Goal: Task Accomplishment & Management: Use online tool/utility

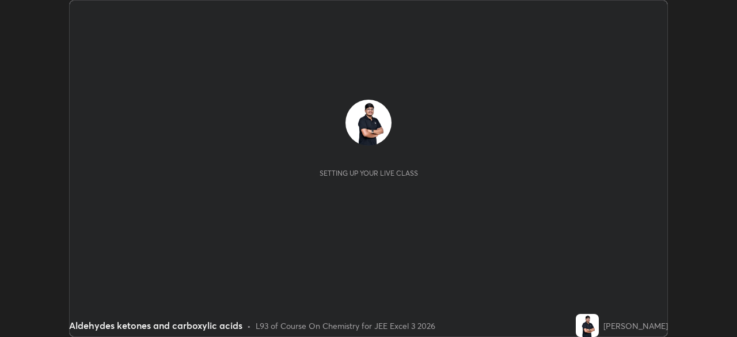
scroll to position [337, 737]
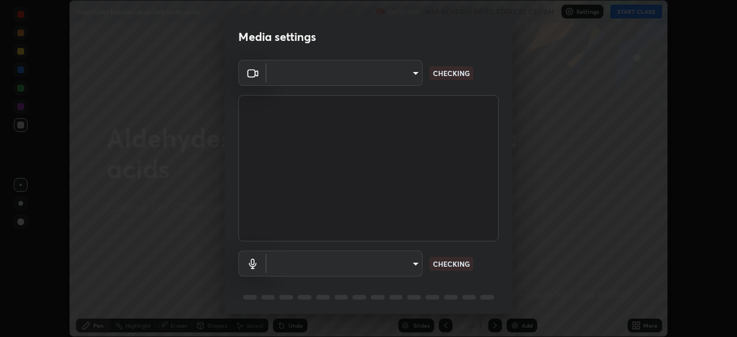
click at [308, 262] on body "Erase all Aldehydes ketones and carboxylic acids Recording WAS SCHEDULED TO STA…" at bounding box center [368, 168] width 737 height 337
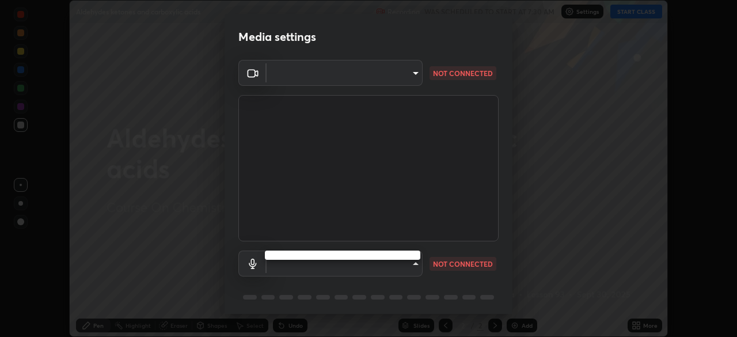
type input "0098613ca96d1cb365b3845fa694b9755ae94ec2d7c0f75973c998bbbf9ace16"
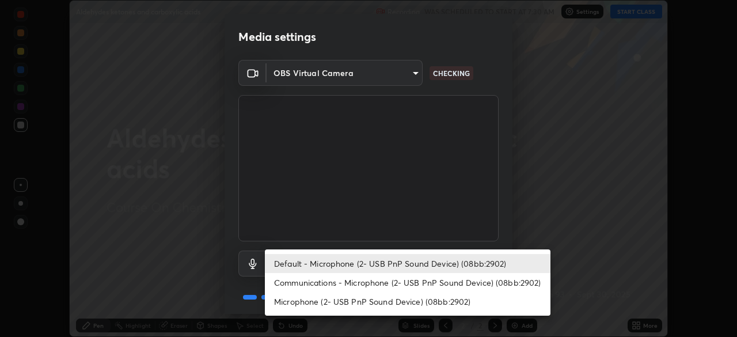
click at [290, 282] on li "Communications - Microphone (2- USB PnP Sound Device) (08bb:2902)" at bounding box center [408, 282] width 286 height 19
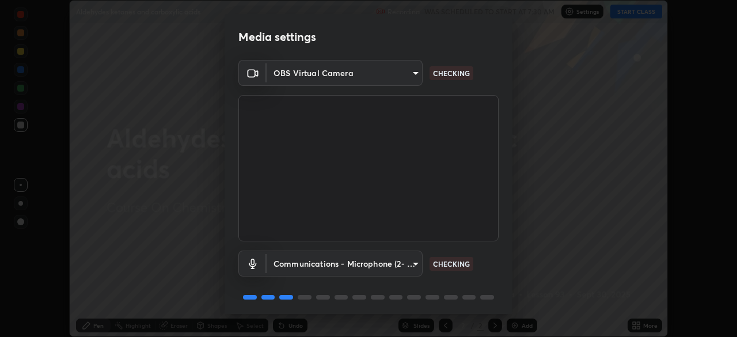
click at [285, 268] on body "Erase all Aldehydes ketones and carboxylic acids Recording WAS SCHEDULED TO STA…" at bounding box center [368, 168] width 737 height 337
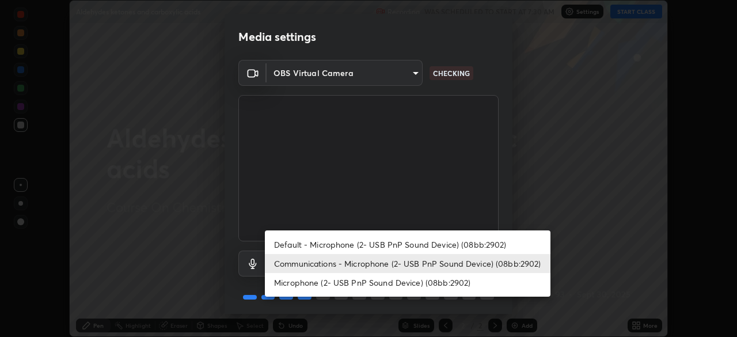
click at [284, 245] on li "Default - Microphone (2- USB PnP Sound Device) (08bb:2902)" at bounding box center [408, 244] width 286 height 19
type input "default"
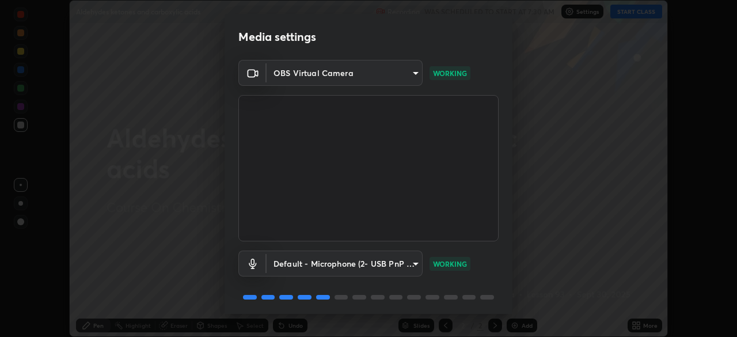
scroll to position [41, 0]
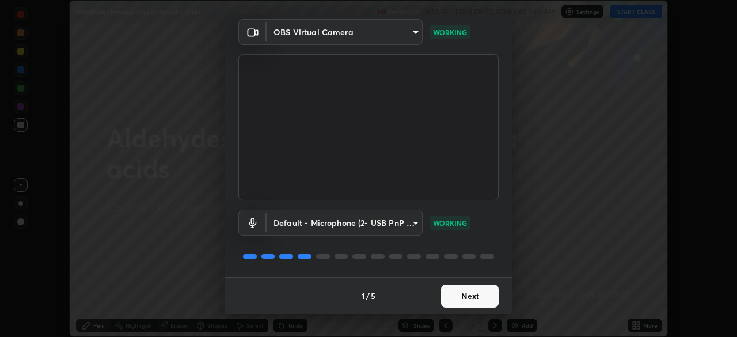
click at [460, 296] on button "Next" at bounding box center [470, 296] width 58 height 23
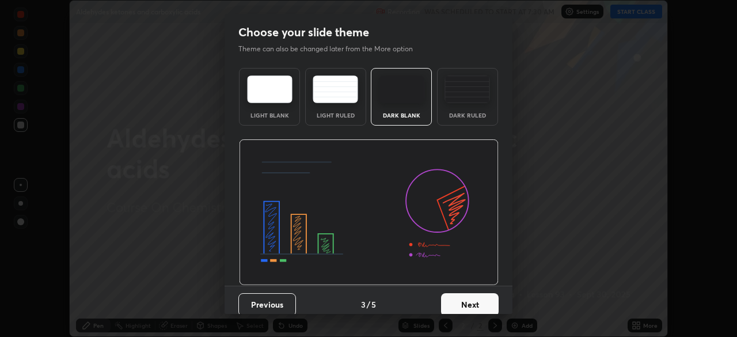
click at [472, 303] on button "Next" at bounding box center [470, 304] width 58 height 23
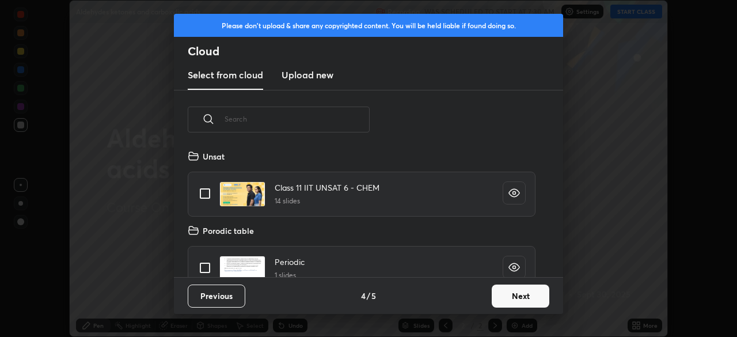
click at [507, 300] on button "Next" at bounding box center [521, 296] width 58 height 23
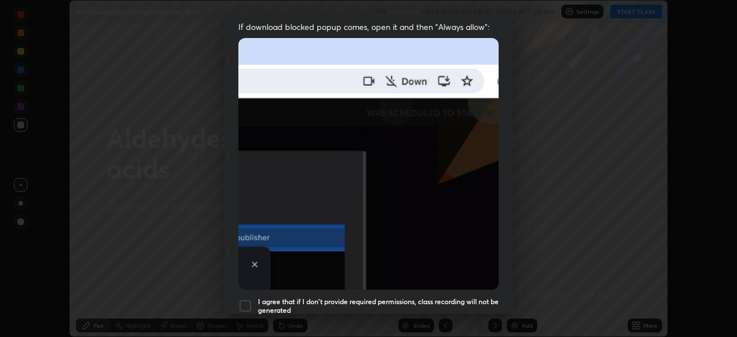
scroll to position [276, 0]
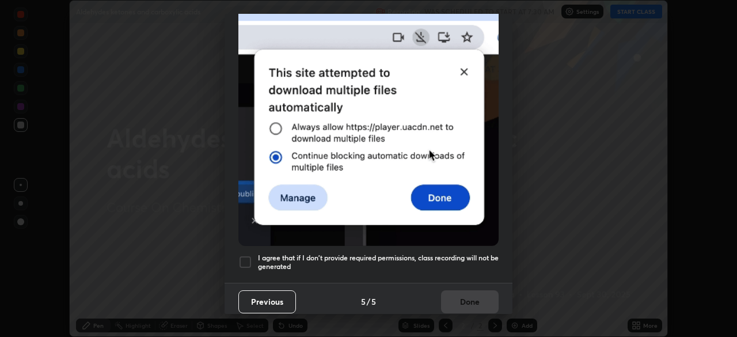
click at [247, 297] on button "Previous" at bounding box center [267, 301] width 58 height 23
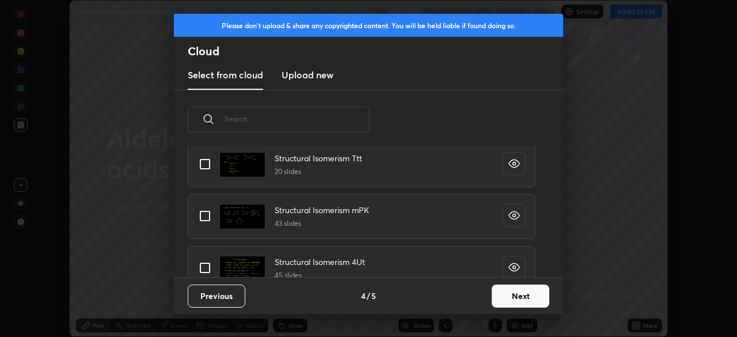
scroll to position [589, 0]
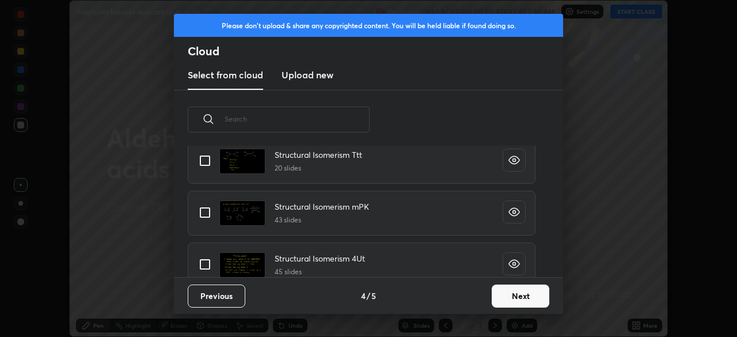
click at [506, 295] on button "Next" at bounding box center [521, 296] width 58 height 23
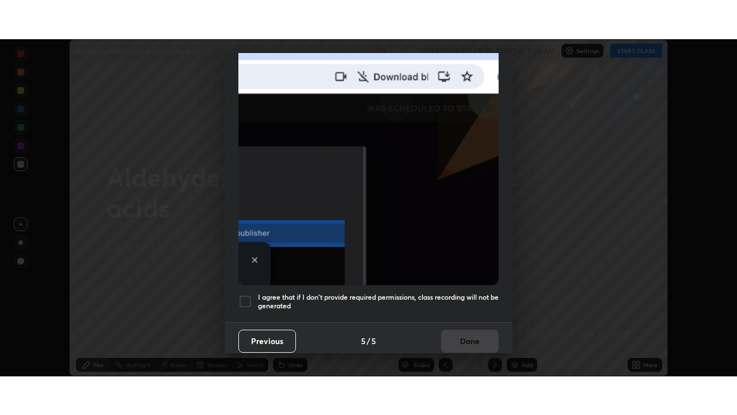
scroll to position [276, 0]
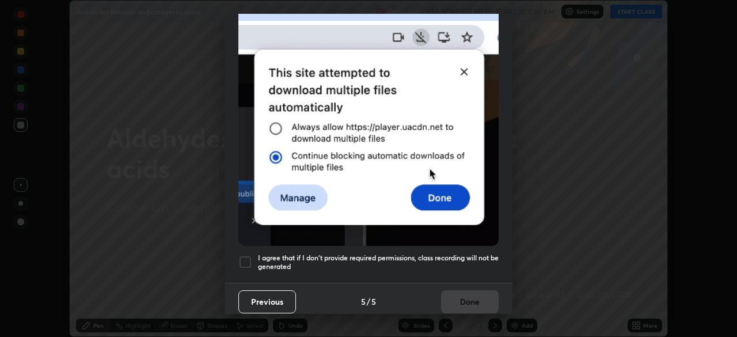
click at [244, 255] on div at bounding box center [245, 262] width 14 height 14
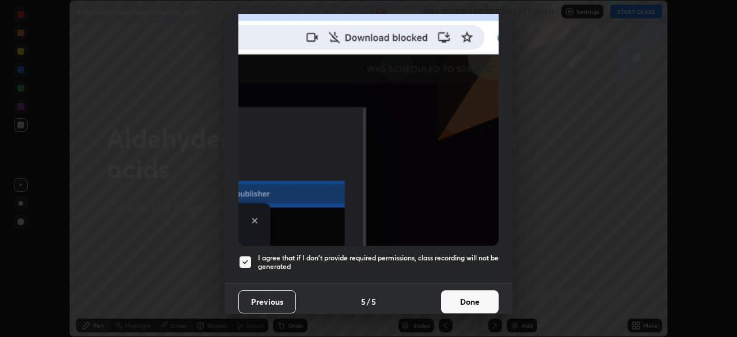
click at [455, 295] on button "Done" at bounding box center [470, 301] width 58 height 23
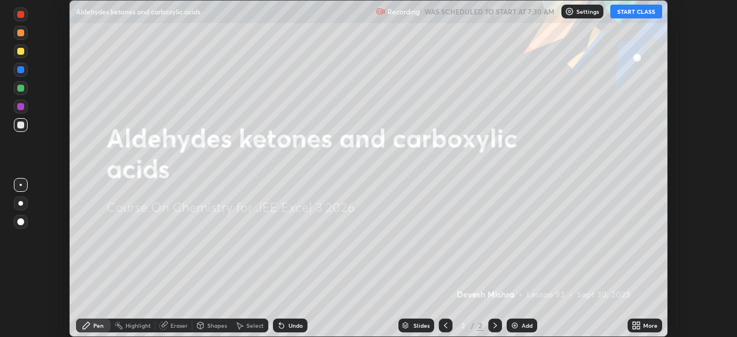
click at [626, 15] on button "START CLASS" at bounding box center [637, 12] width 52 height 14
click at [634, 323] on icon at bounding box center [634, 323] width 3 height 3
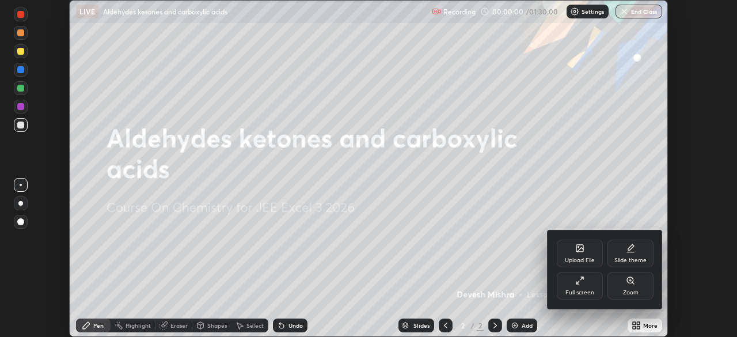
click at [578, 286] on div "Full screen" at bounding box center [580, 286] width 46 height 28
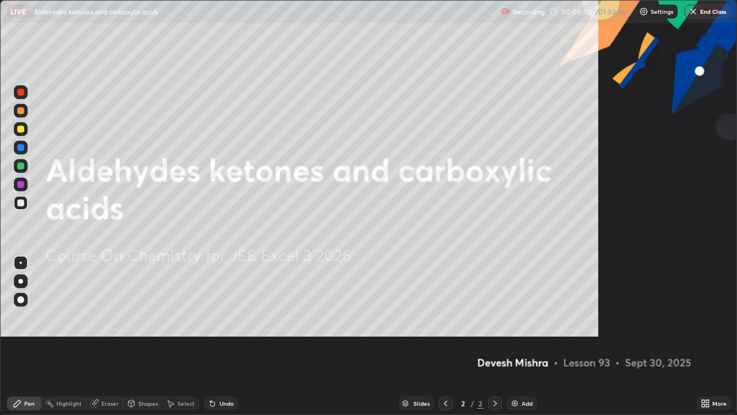
scroll to position [415, 737]
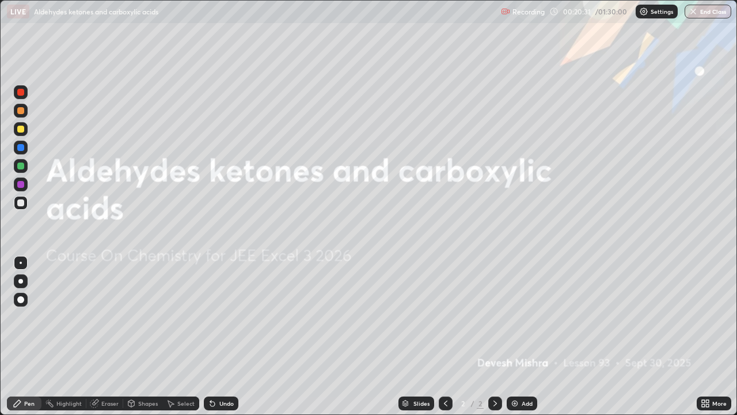
click at [509, 336] on div "Add" at bounding box center [522, 403] width 31 height 14
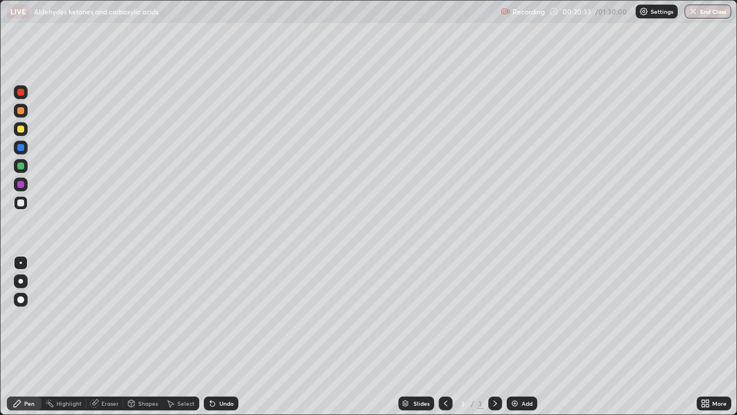
click at [22, 184] on div at bounding box center [20, 184] width 7 height 7
click at [23, 336] on div "Pen" at bounding box center [24, 403] width 35 height 14
click at [703, 336] on icon at bounding box center [703, 401] width 3 height 3
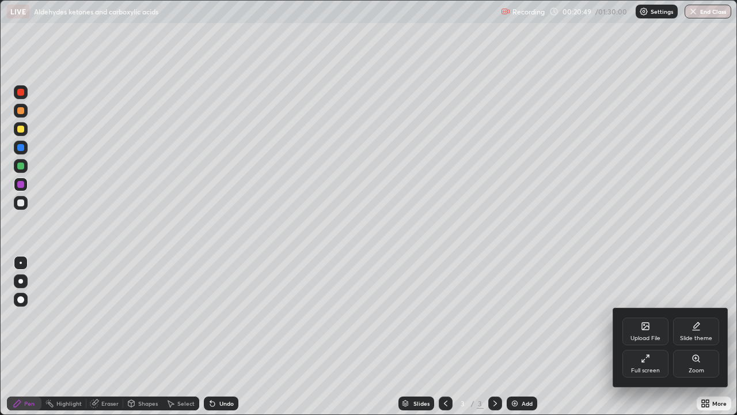
click at [687, 334] on div "Slide theme" at bounding box center [696, 331] width 46 height 28
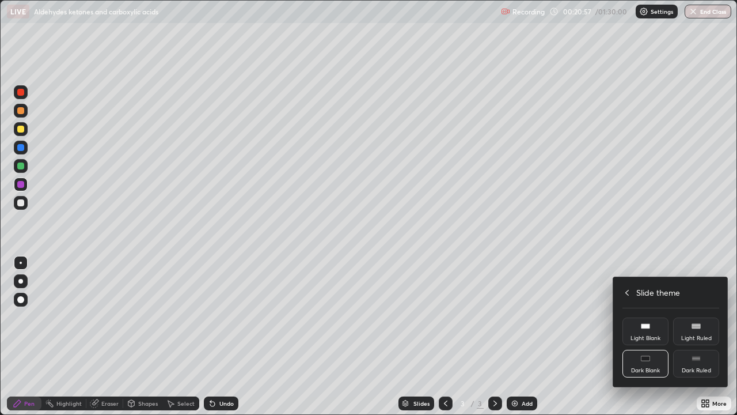
click at [689, 331] on div "Light Ruled" at bounding box center [696, 331] width 46 height 28
click at [686, 332] on div "Light Ruled" at bounding box center [696, 331] width 46 height 28
click at [513, 336] on div at bounding box center [368, 207] width 737 height 415
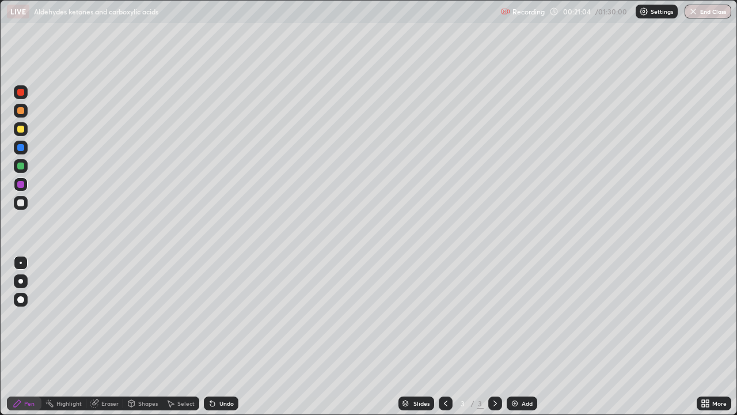
click at [514, 336] on img at bounding box center [514, 403] width 9 height 9
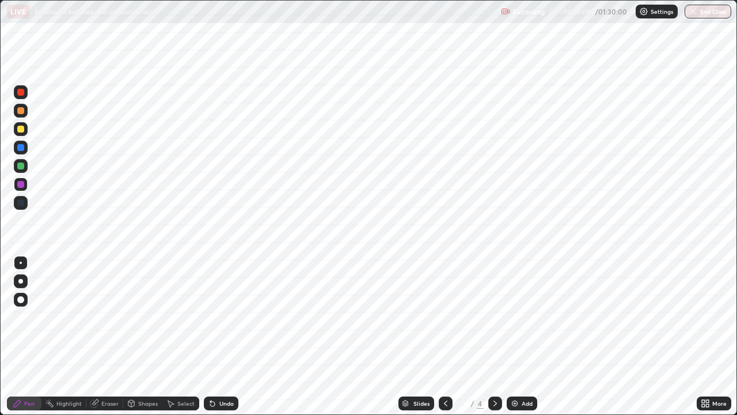
click at [703, 336] on icon at bounding box center [703, 401] width 3 height 3
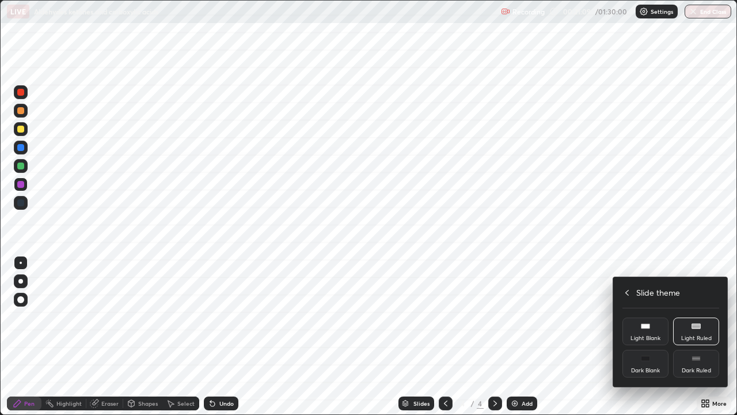
click at [692, 336] on div "Dark Ruled" at bounding box center [696, 371] width 29 height 6
click at [687, 336] on div "Dark Ruled" at bounding box center [696, 371] width 29 height 6
click at [690, 336] on div "Dark Ruled" at bounding box center [696, 371] width 29 height 6
click at [689, 336] on div "Dark Ruled" at bounding box center [696, 364] width 46 height 28
click at [506, 336] on div at bounding box center [368, 207] width 737 height 415
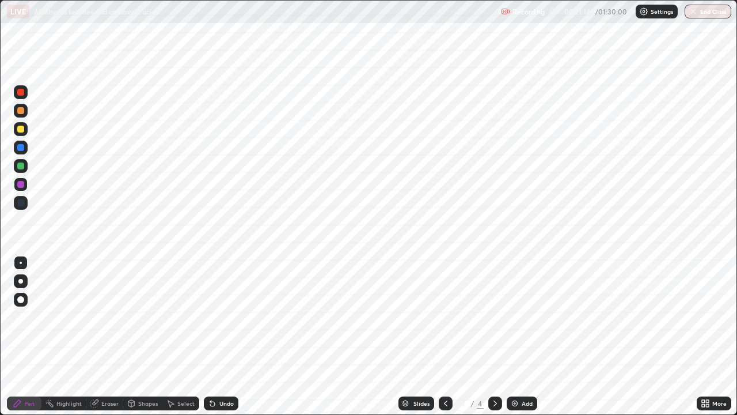
click at [514, 336] on img at bounding box center [514, 403] width 9 height 9
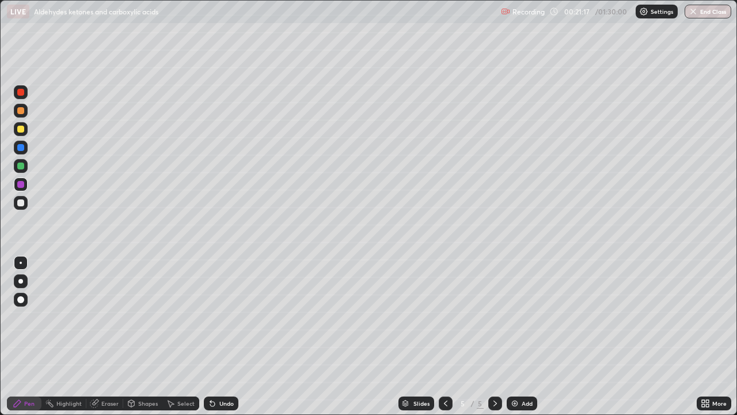
click at [20, 131] on div at bounding box center [20, 129] width 7 height 7
click at [24, 168] on div at bounding box center [20, 165] width 7 height 7
click at [221, 336] on div "Undo" at bounding box center [226, 403] width 14 height 6
click at [217, 336] on div "Undo" at bounding box center [221, 403] width 35 height 14
click at [214, 336] on icon at bounding box center [212, 403] width 9 height 9
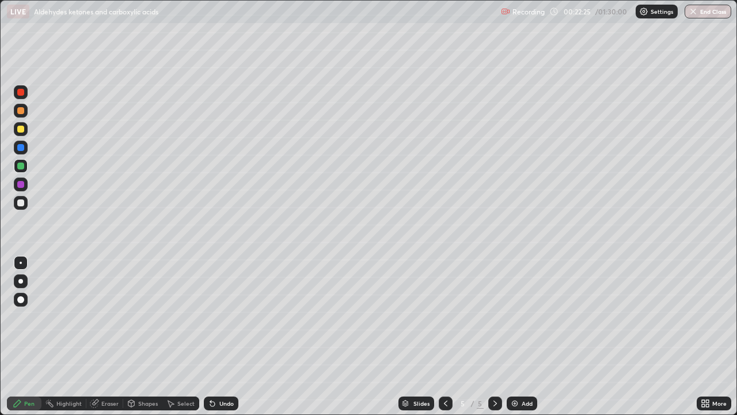
click at [19, 129] on div at bounding box center [20, 129] width 7 height 7
click at [20, 169] on div at bounding box center [20, 165] width 7 height 7
click at [19, 204] on div at bounding box center [20, 202] width 7 height 7
click at [21, 184] on div at bounding box center [20, 184] width 7 height 7
click at [210, 336] on icon at bounding box center [212, 403] width 5 height 5
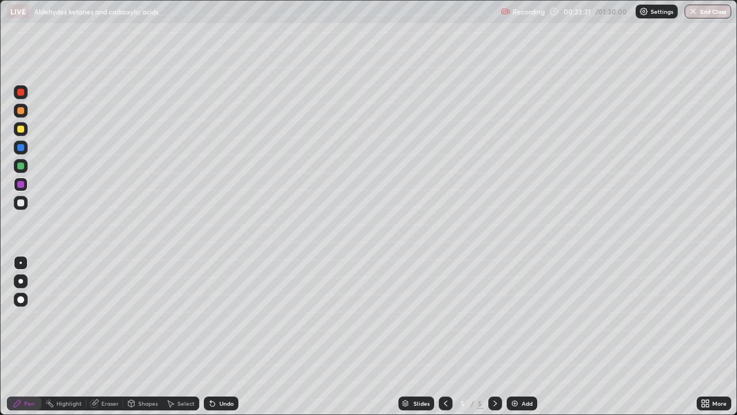
click at [210, 336] on icon at bounding box center [212, 403] width 5 height 5
click at [210, 336] on icon at bounding box center [210, 400] width 1 height 1
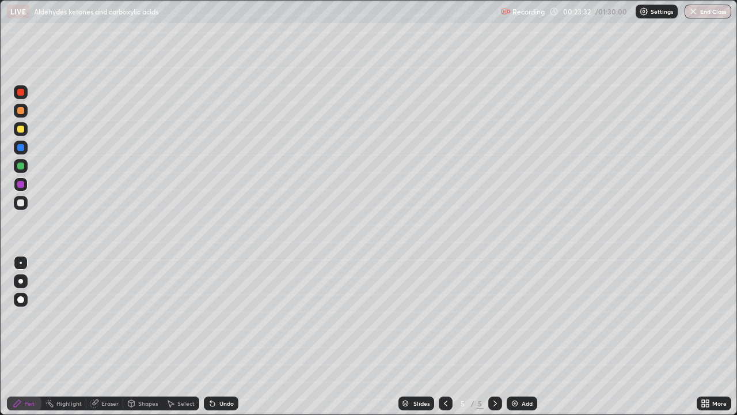
click at [210, 336] on icon at bounding box center [210, 400] width 1 height 1
click at [210, 336] on icon at bounding box center [212, 403] width 5 height 5
click at [211, 336] on icon at bounding box center [212, 403] width 5 height 5
click at [20, 166] on div at bounding box center [20, 165] width 7 height 7
click at [22, 130] on div at bounding box center [20, 129] width 7 height 7
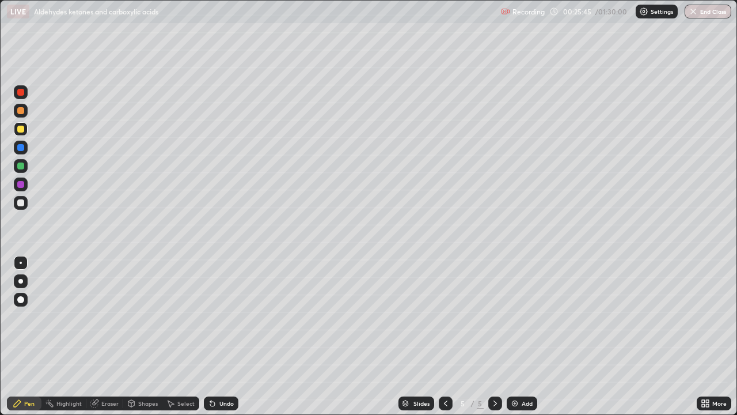
click at [507, 336] on div "Add" at bounding box center [522, 403] width 31 height 14
click at [21, 186] on div at bounding box center [20, 184] width 7 height 7
click at [19, 131] on div at bounding box center [20, 129] width 7 height 7
click at [20, 112] on div at bounding box center [20, 110] width 7 height 7
click at [20, 167] on div at bounding box center [20, 165] width 7 height 7
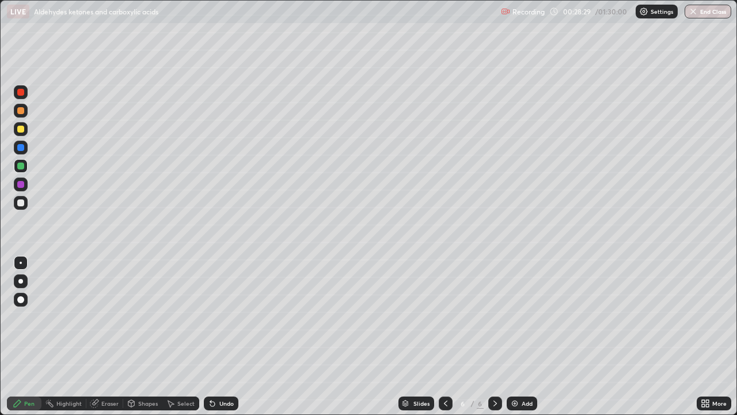
click at [18, 150] on div at bounding box center [21, 148] width 14 height 14
click at [511, 336] on img at bounding box center [514, 403] width 9 height 9
click at [20, 204] on div at bounding box center [20, 202] width 7 height 7
click at [20, 131] on div at bounding box center [20, 129] width 7 height 7
click at [22, 185] on div at bounding box center [20, 184] width 7 height 7
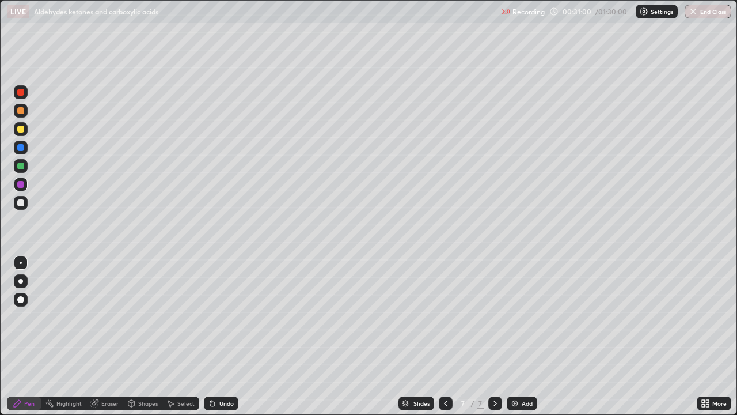
click at [21, 203] on div at bounding box center [20, 202] width 7 height 7
click at [18, 131] on div at bounding box center [20, 129] width 7 height 7
click at [20, 203] on div at bounding box center [20, 202] width 7 height 7
click at [20, 165] on div at bounding box center [20, 165] width 7 height 7
click at [210, 336] on icon at bounding box center [210, 400] width 1 height 1
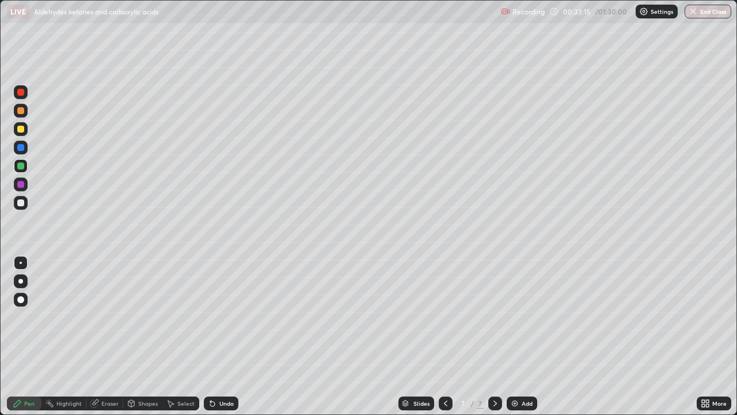
click at [210, 336] on icon at bounding box center [212, 403] width 5 height 5
click at [94, 336] on icon at bounding box center [93, 403] width 7 height 7
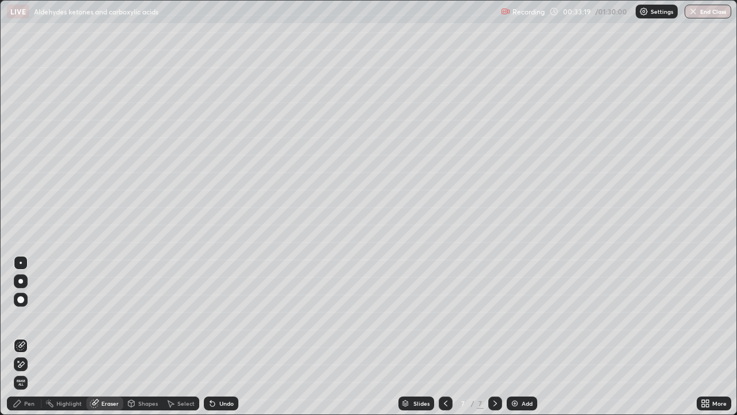
click at [25, 336] on div "Pen" at bounding box center [29, 403] width 10 height 6
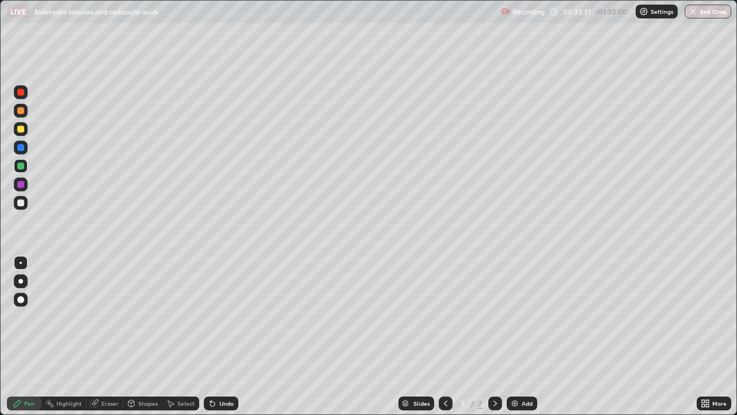
click at [20, 147] on div at bounding box center [20, 147] width 7 height 7
click at [21, 184] on div at bounding box center [20, 184] width 7 height 7
click at [225, 336] on div "Undo" at bounding box center [226, 403] width 14 height 6
click at [222, 336] on div "Undo" at bounding box center [226, 403] width 14 height 6
click at [219, 336] on div "Undo" at bounding box center [226, 403] width 14 height 6
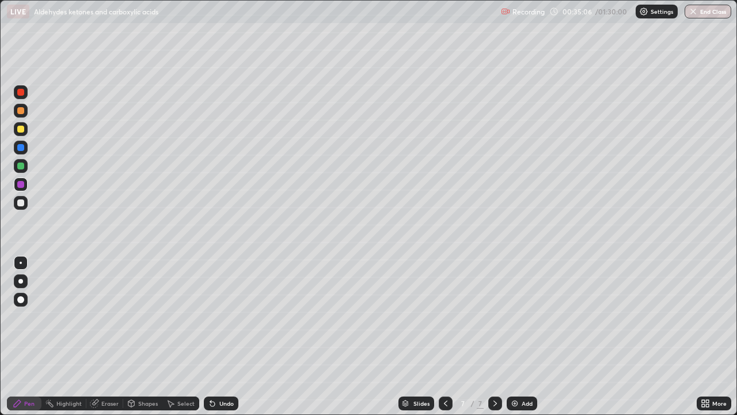
click at [218, 336] on div "Undo" at bounding box center [221, 403] width 35 height 14
click at [217, 336] on div "Undo" at bounding box center [221, 403] width 35 height 14
click at [218, 336] on div "Undo" at bounding box center [221, 403] width 35 height 14
click at [219, 336] on div "Undo" at bounding box center [221, 403] width 35 height 14
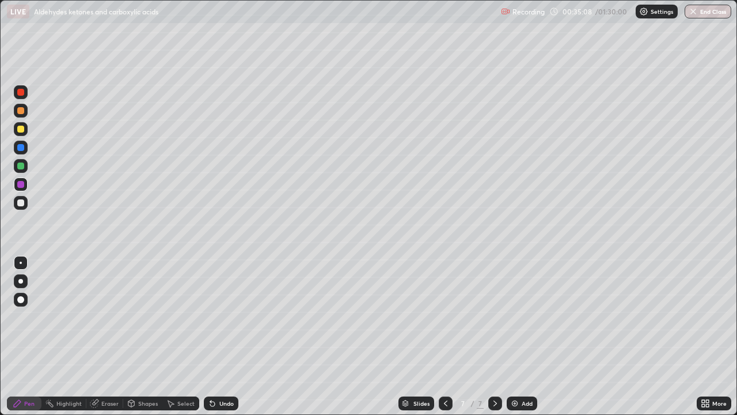
click at [220, 336] on div "Undo" at bounding box center [221, 403] width 35 height 14
click at [219, 336] on div "Undo" at bounding box center [226, 403] width 14 height 6
click at [22, 166] on div at bounding box center [20, 165] width 7 height 7
click at [19, 150] on div at bounding box center [20, 147] width 7 height 7
click at [211, 336] on icon at bounding box center [212, 403] width 5 height 5
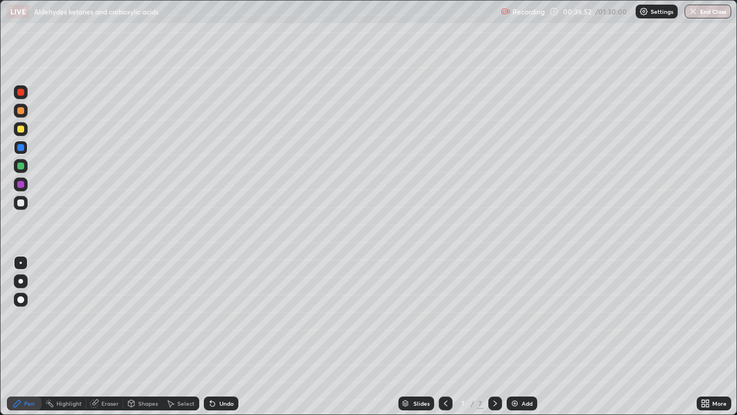
click at [101, 336] on div "Eraser" at bounding box center [109, 403] width 17 height 6
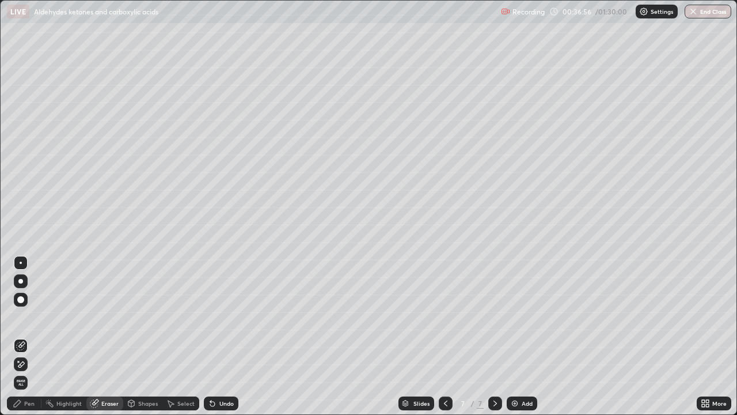
click at [26, 336] on div "Pen" at bounding box center [29, 403] width 10 height 6
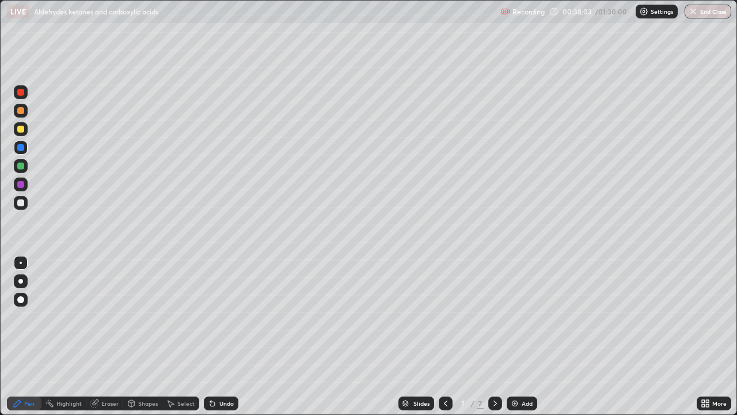
click at [21, 130] on div at bounding box center [20, 129] width 7 height 7
click at [20, 95] on div at bounding box center [20, 92] width 7 height 7
click at [20, 185] on div at bounding box center [20, 184] width 7 height 7
click at [513, 336] on img at bounding box center [514, 403] width 9 height 9
click at [20, 205] on div at bounding box center [20, 202] width 7 height 7
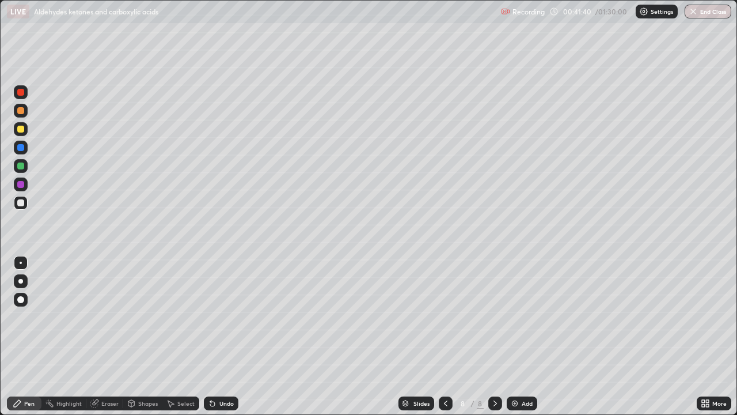
click at [21, 129] on div at bounding box center [20, 129] width 7 height 7
click at [22, 149] on div at bounding box center [20, 147] width 7 height 7
click at [24, 133] on div at bounding box center [21, 129] width 14 height 14
click at [22, 184] on div at bounding box center [20, 184] width 7 height 7
click at [20, 130] on div at bounding box center [20, 129] width 7 height 7
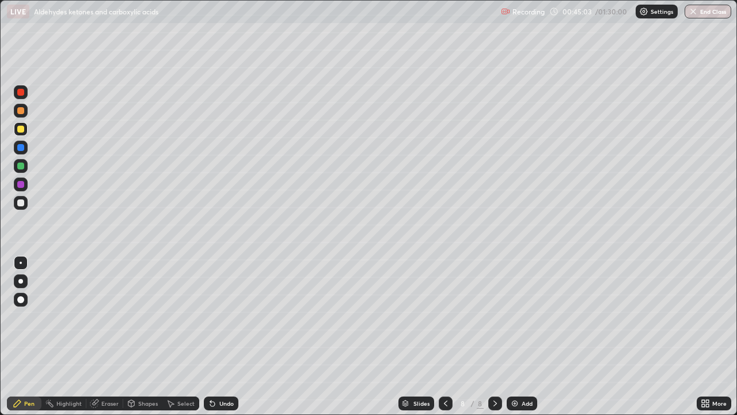
click at [211, 336] on icon at bounding box center [212, 403] width 5 height 5
click at [210, 336] on icon at bounding box center [210, 400] width 1 height 1
click at [21, 203] on div at bounding box center [20, 202] width 7 height 7
click at [19, 168] on div at bounding box center [20, 165] width 7 height 7
click at [96, 336] on icon at bounding box center [93, 403] width 7 height 7
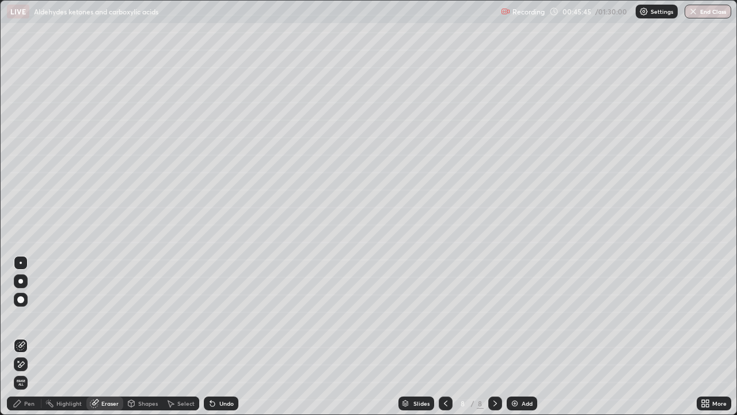
click at [26, 336] on div "Pen" at bounding box center [29, 403] width 10 height 6
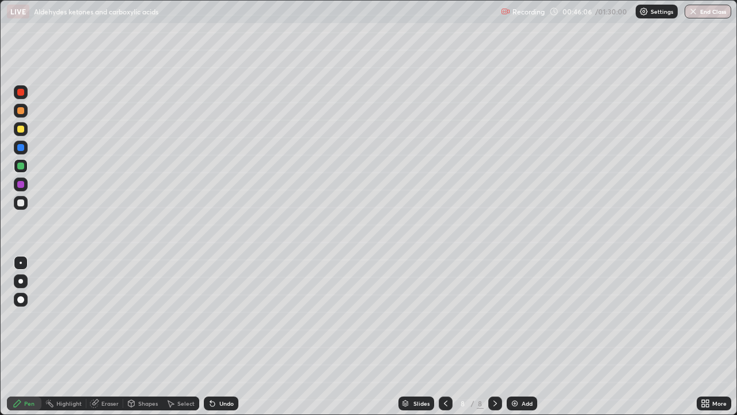
click at [22, 149] on div at bounding box center [20, 147] width 7 height 7
click at [96, 336] on icon at bounding box center [95, 402] width 6 height 6
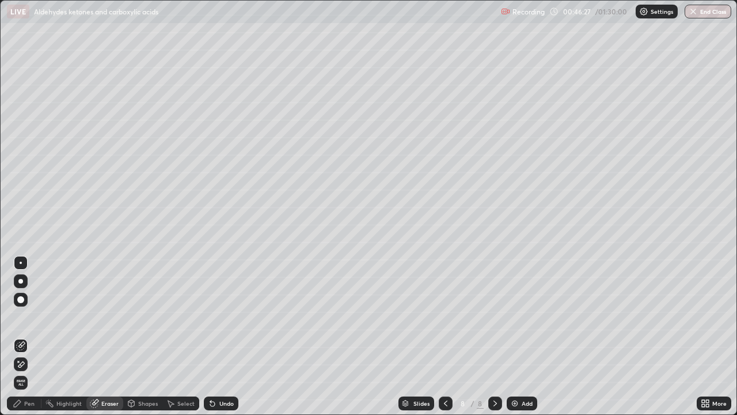
click at [22, 336] on div "Pen" at bounding box center [24, 403] width 35 height 14
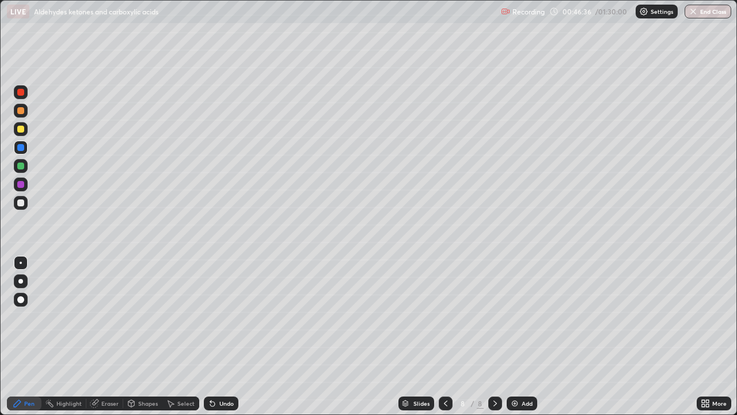
click at [20, 134] on div at bounding box center [21, 129] width 14 height 14
click at [25, 203] on div at bounding box center [21, 203] width 14 height 14
click at [606, 336] on div "Slides 8 / 8 Add" at bounding box center [467, 403] width 459 height 23
click at [21, 185] on div at bounding box center [20, 184] width 7 height 7
click at [516, 336] on img at bounding box center [514, 403] width 9 height 9
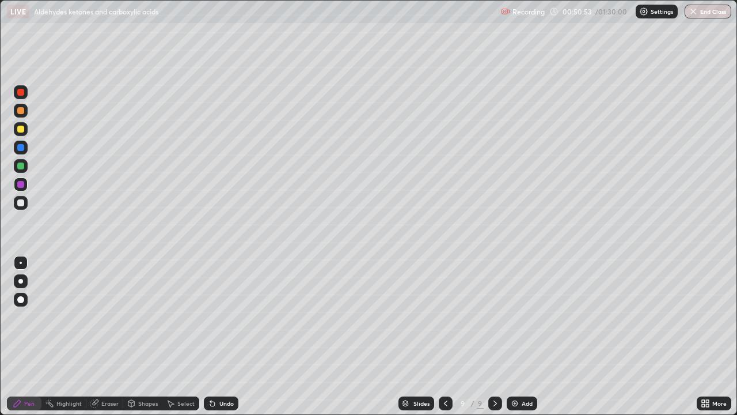
click at [20, 130] on div at bounding box center [20, 129] width 7 height 7
click at [22, 205] on div at bounding box center [20, 202] width 7 height 7
click at [210, 336] on icon at bounding box center [210, 400] width 1 height 1
click at [211, 336] on icon at bounding box center [212, 403] width 5 height 5
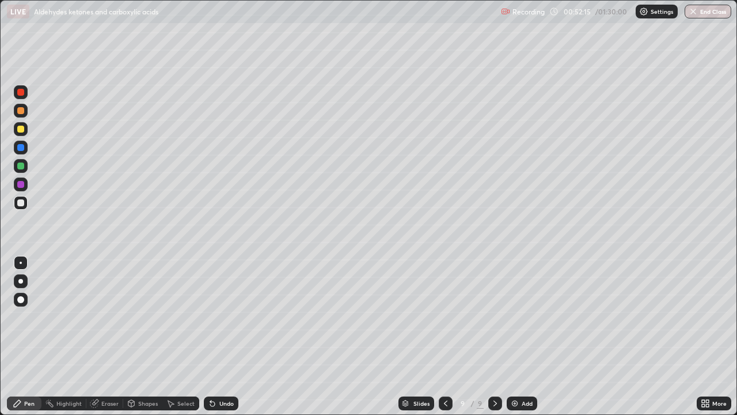
click at [106, 336] on div "Eraser" at bounding box center [104, 403] width 37 height 14
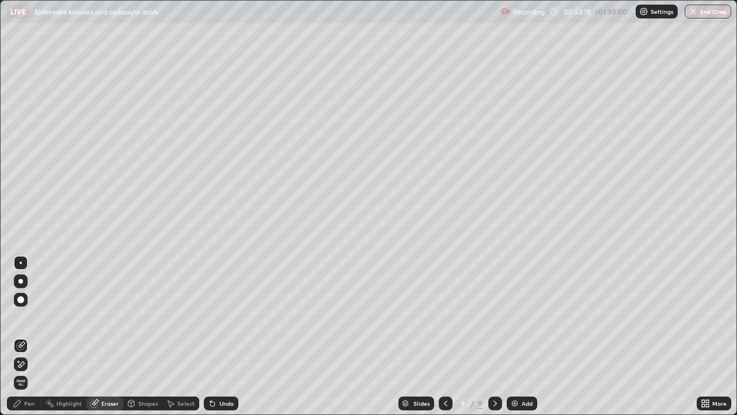
click at [25, 336] on div "Pen" at bounding box center [29, 403] width 10 height 6
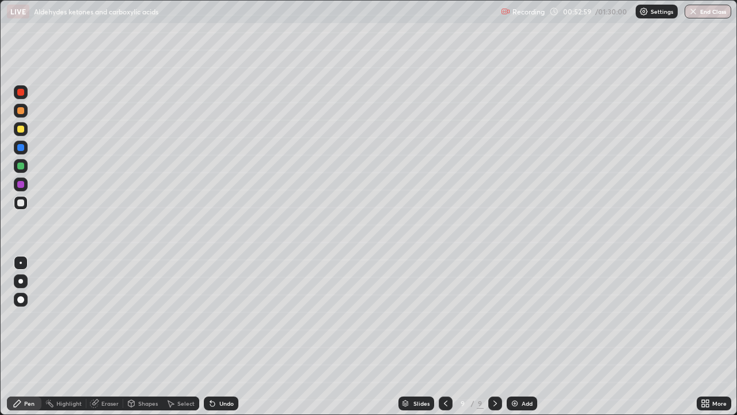
click at [17, 94] on div at bounding box center [20, 92] width 7 height 7
click at [21, 204] on div at bounding box center [20, 202] width 7 height 7
click at [20, 165] on div at bounding box center [20, 165] width 7 height 7
click at [20, 149] on div at bounding box center [20, 147] width 7 height 7
click at [21, 92] on div at bounding box center [20, 92] width 7 height 7
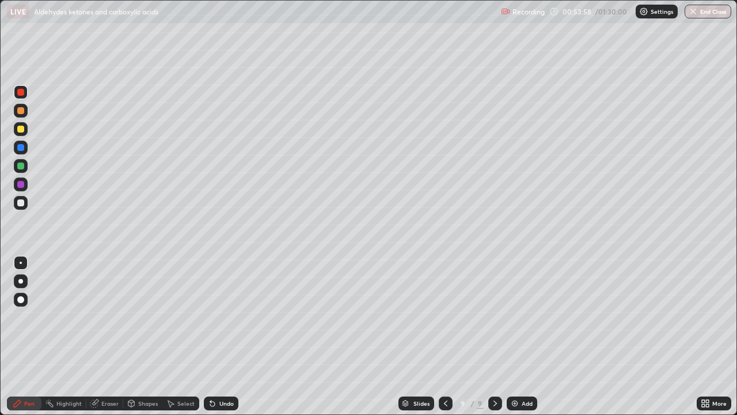
click at [21, 202] on div at bounding box center [20, 202] width 7 height 7
click at [21, 149] on div at bounding box center [20, 147] width 7 height 7
click at [19, 203] on div at bounding box center [20, 202] width 7 height 7
click at [20, 186] on div at bounding box center [20, 184] width 7 height 7
click at [18, 166] on div at bounding box center [20, 165] width 7 height 7
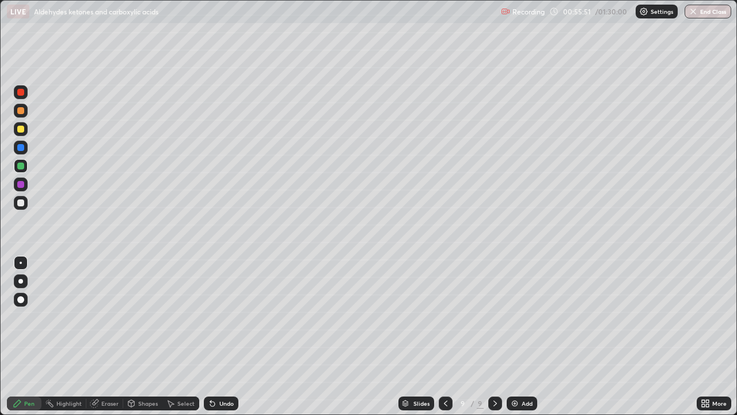
click at [510, 336] on img at bounding box center [514, 403] width 9 height 9
click at [20, 130] on div at bounding box center [20, 129] width 7 height 7
click at [21, 200] on div at bounding box center [20, 202] width 7 height 7
click at [19, 184] on div at bounding box center [20, 184] width 7 height 7
click at [20, 167] on div at bounding box center [20, 165] width 7 height 7
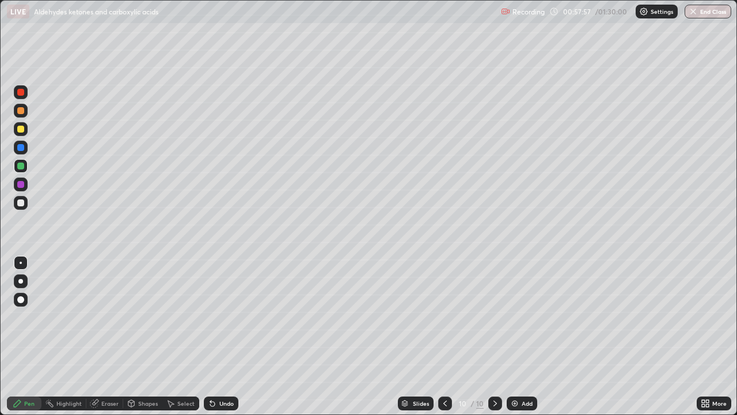
click at [21, 146] on div at bounding box center [20, 147] width 7 height 7
click at [22, 202] on div at bounding box center [20, 202] width 7 height 7
click at [19, 185] on div at bounding box center [20, 184] width 7 height 7
click at [18, 129] on div at bounding box center [20, 129] width 7 height 7
click at [18, 109] on div at bounding box center [20, 110] width 7 height 7
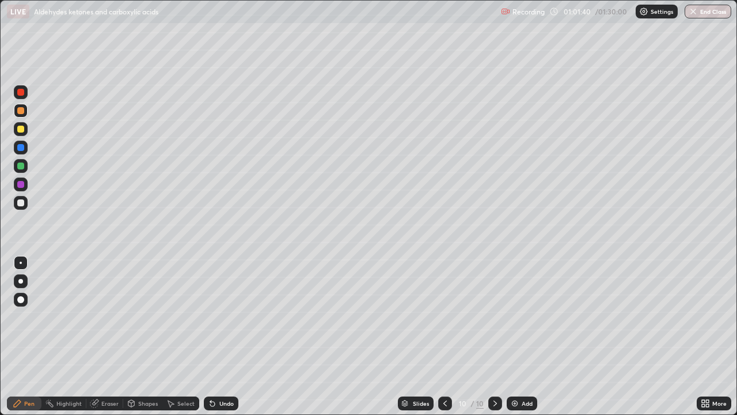
click at [20, 131] on div at bounding box center [20, 129] width 7 height 7
click at [210, 336] on icon at bounding box center [212, 403] width 5 height 5
click at [208, 336] on icon at bounding box center [212, 403] width 9 height 9
click at [210, 336] on icon at bounding box center [212, 403] width 5 height 5
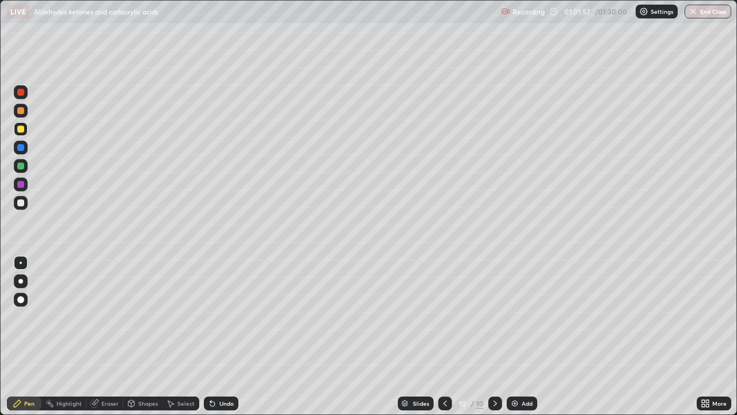
click at [210, 336] on icon at bounding box center [212, 403] width 5 height 5
click at [208, 336] on icon at bounding box center [212, 403] width 9 height 9
click at [210, 336] on icon at bounding box center [212, 403] width 5 height 5
click at [210, 336] on icon at bounding box center [210, 400] width 1 height 1
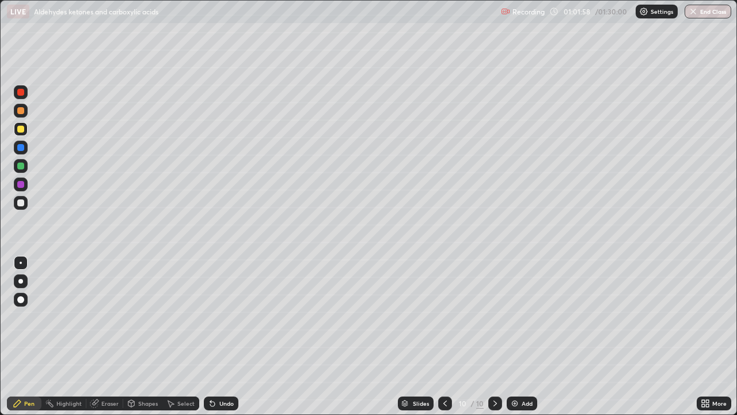
click at [210, 336] on icon at bounding box center [212, 403] width 5 height 5
click at [96, 336] on icon at bounding box center [93, 403] width 7 height 7
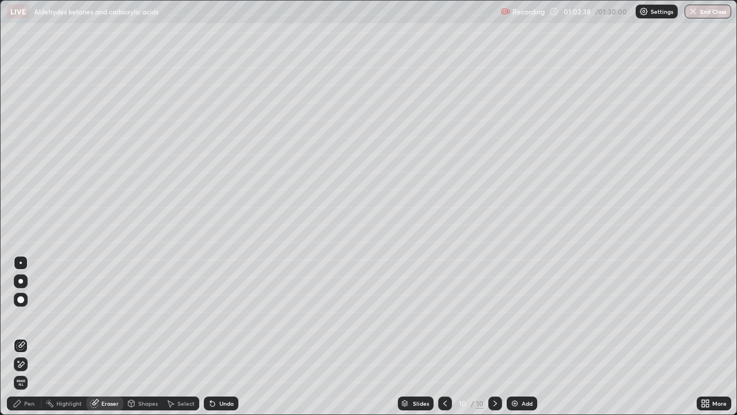
click at [18, 336] on icon at bounding box center [18, 361] width 1 height 1
click at [19, 336] on icon at bounding box center [17, 403] width 7 height 7
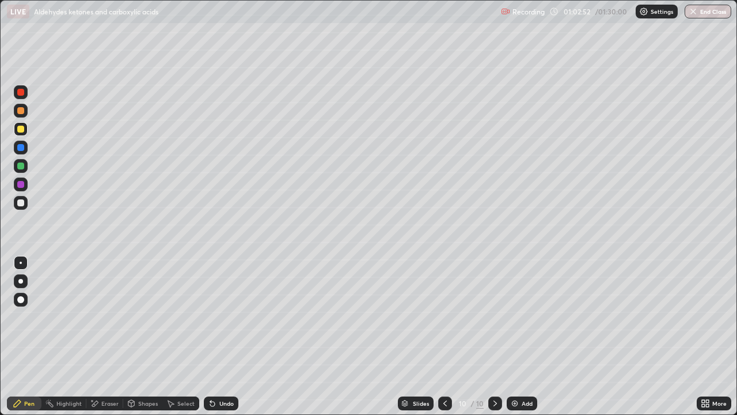
click at [19, 184] on div at bounding box center [20, 184] width 7 height 7
click at [211, 336] on icon at bounding box center [212, 403] width 5 height 5
click at [22, 166] on div at bounding box center [20, 165] width 7 height 7
click at [22, 150] on div at bounding box center [20, 147] width 7 height 7
click at [173, 336] on icon at bounding box center [171, 403] width 6 height 7
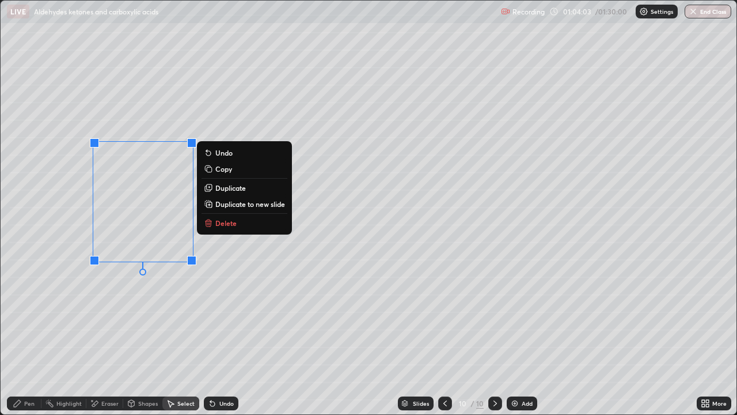
click at [208, 206] on rect at bounding box center [209, 204] width 5 height 5
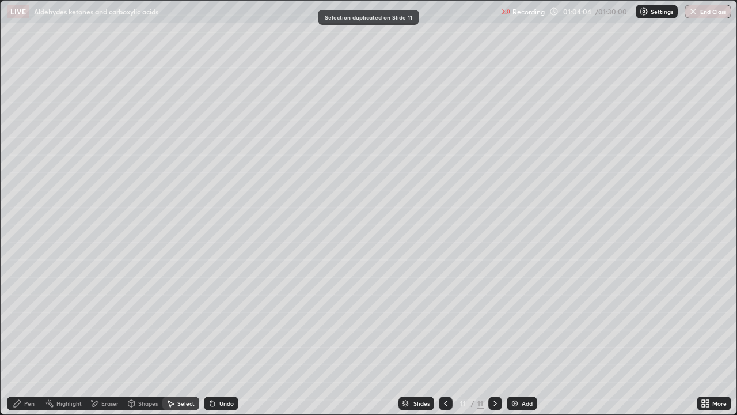
click at [25, 336] on div "Pen" at bounding box center [24, 403] width 35 height 14
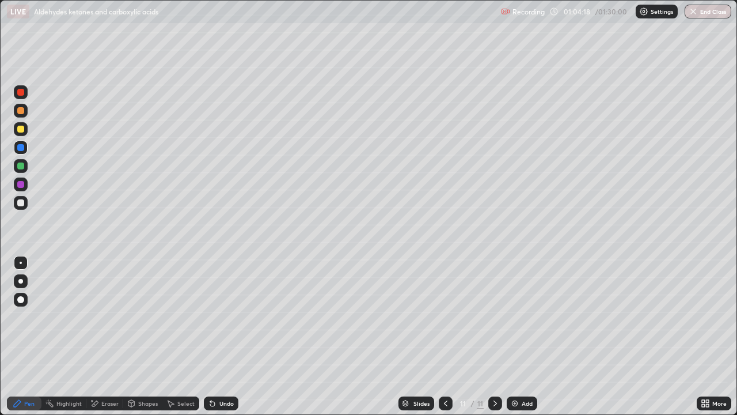
click at [19, 131] on div at bounding box center [20, 129] width 7 height 7
click at [21, 205] on div at bounding box center [20, 202] width 7 height 7
click at [212, 336] on icon at bounding box center [212, 403] width 9 height 9
click at [211, 336] on icon at bounding box center [212, 403] width 5 height 5
click at [103, 336] on div "Eraser" at bounding box center [109, 403] width 17 height 6
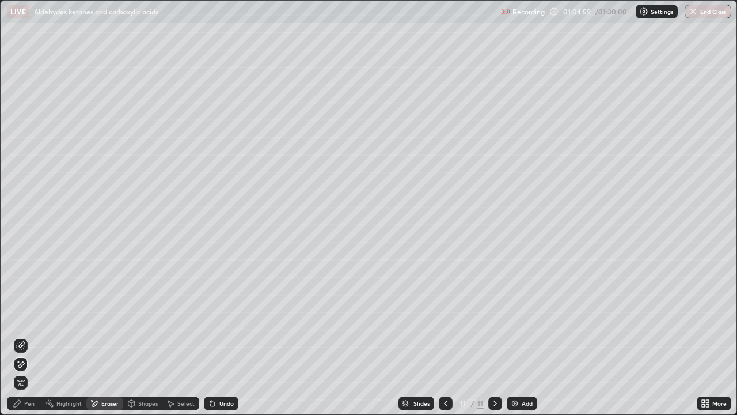
click at [31, 336] on div "Pen" at bounding box center [29, 403] width 10 height 6
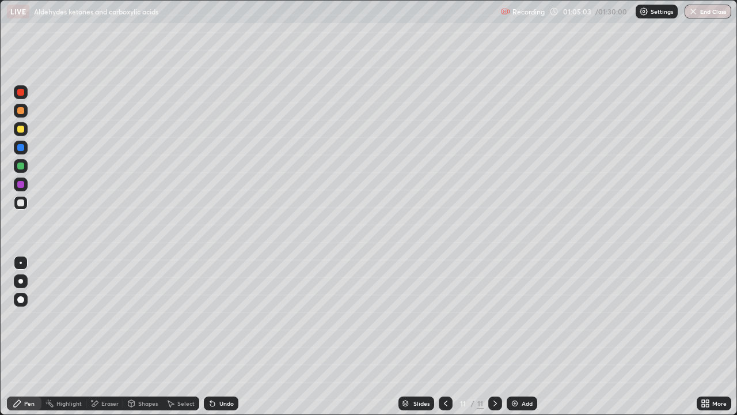
click at [21, 185] on div at bounding box center [20, 184] width 7 height 7
click at [215, 336] on div "Undo" at bounding box center [221, 403] width 35 height 14
click at [20, 149] on div at bounding box center [20, 147] width 7 height 7
click at [210, 336] on icon at bounding box center [210, 400] width 1 height 1
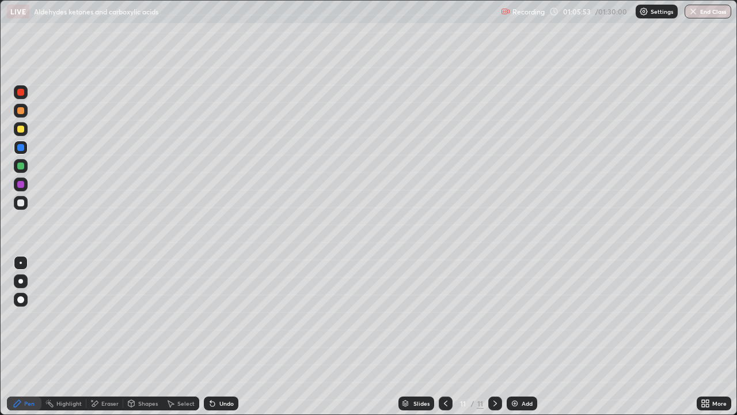
click at [207, 336] on div "Undo" at bounding box center [221, 403] width 35 height 14
click at [215, 336] on icon at bounding box center [212, 403] width 9 height 9
click at [210, 336] on icon at bounding box center [212, 403] width 5 height 5
click at [208, 336] on div "Undo" at bounding box center [221, 403] width 35 height 14
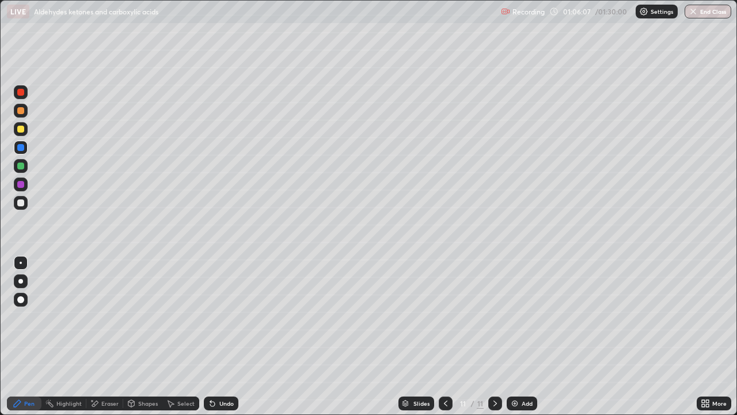
click at [209, 336] on div "Undo" at bounding box center [221, 403] width 35 height 14
click at [444, 336] on icon at bounding box center [445, 403] width 9 height 9
click at [491, 336] on div at bounding box center [495, 403] width 14 height 14
click at [18, 131] on div at bounding box center [20, 129] width 7 height 7
click at [509, 336] on div "Add" at bounding box center [522, 403] width 31 height 14
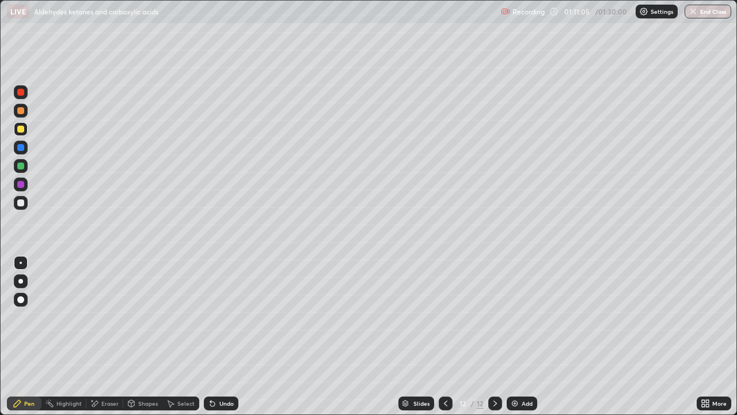
click at [21, 147] on div at bounding box center [20, 147] width 7 height 7
click at [211, 336] on icon at bounding box center [212, 403] width 5 height 5
click at [214, 336] on icon at bounding box center [212, 403] width 9 height 9
click at [217, 336] on div "Undo" at bounding box center [221, 403] width 35 height 14
click at [215, 336] on icon at bounding box center [212, 403] width 9 height 9
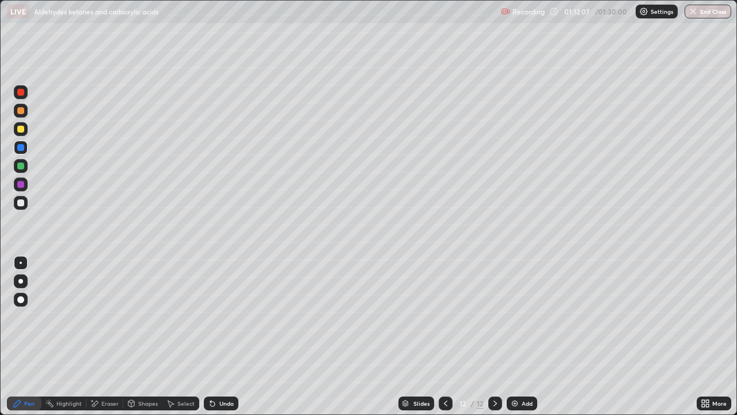
click at [19, 204] on div at bounding box center [20, 202] width 7 height 7
click at [22, 94] on div at bounding box center [20, 92] width 7 height 7
click at [19, 147] on div at bounding box center [20, 147] width 7 height 7
click at [25, 184] on div at bounding box center [21, 184] width 14 height 14
click at [24, 169] on div at bounding box center [21, 166] width 14 height 14
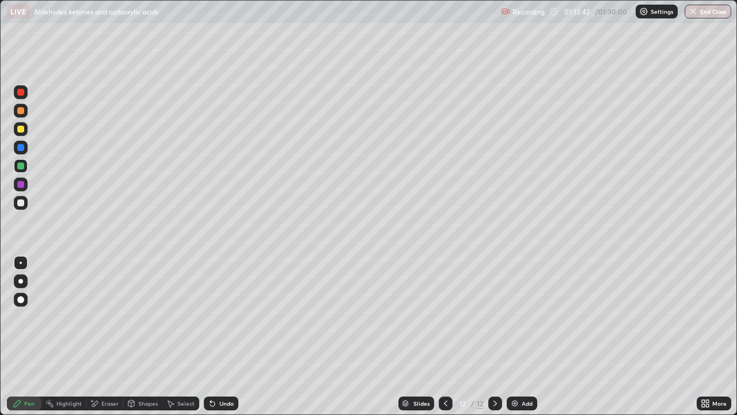
click at [22, 200] on div at bounding box center [20, 202] width 7 height 7
click at [21, 184] on div at bounding box center [20, 184] width 7 height 7
click at [19, 132] on div at bounding box center [20, 129] width 7 height 7
click at [512, 336] on img at bounding box center [514, 403] width 9 height 9
click at [21, 187] on div at bounding box center [20, 184] width 7 height 7
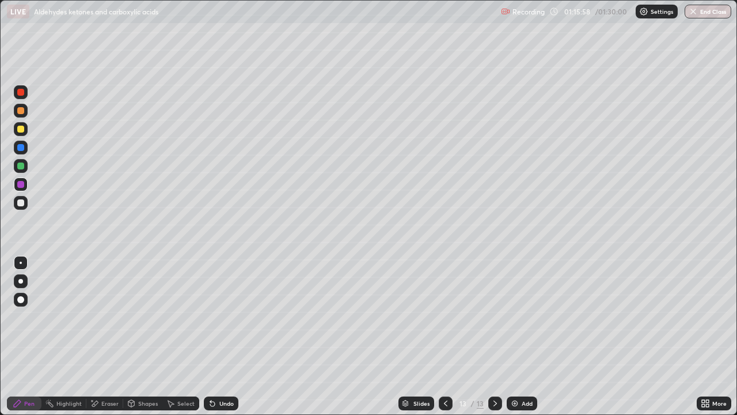
click at [444, 336] on icon at bounding box center [445, 403] width 9 height 9
click at [446, 336] on icon at bounding box center [445, 403] width 9 height 9
click at [445, 336] on icon at bounding box center [445, 403] width 9 height 9
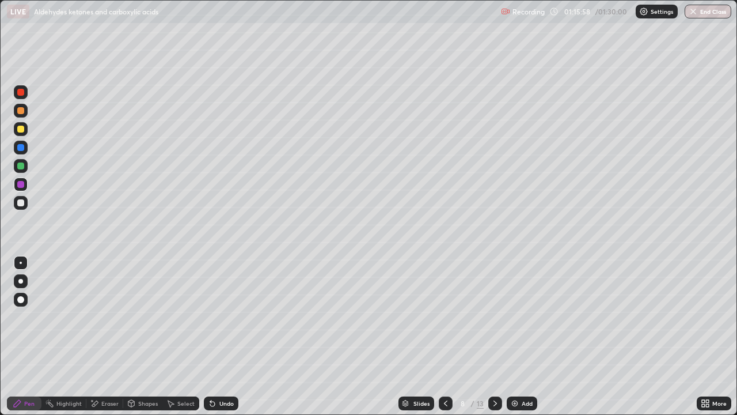
click at [446, 336] on icon at bounding box center [445, 403] width 9 height 9
click at [493, 336] on div at bounding box center [495, 403] width 14 height 14
click at [495, 336] on icon at bounding box center [495, 403] width 9 height 9
click at [98, 336] on icon at bounding box center [95, 403] width 6 height 6
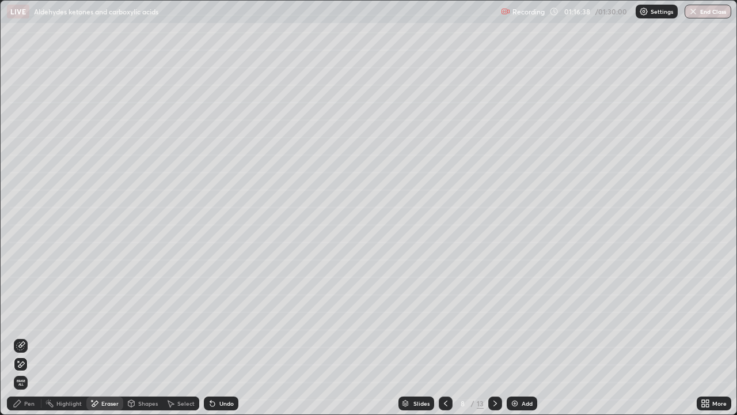
click at [22, 336] on icon at bounding box center [20, 345] width 9 height 9
click at [24, 336] on div "Pen" at bounding box center [24, 403] width 35 height 14
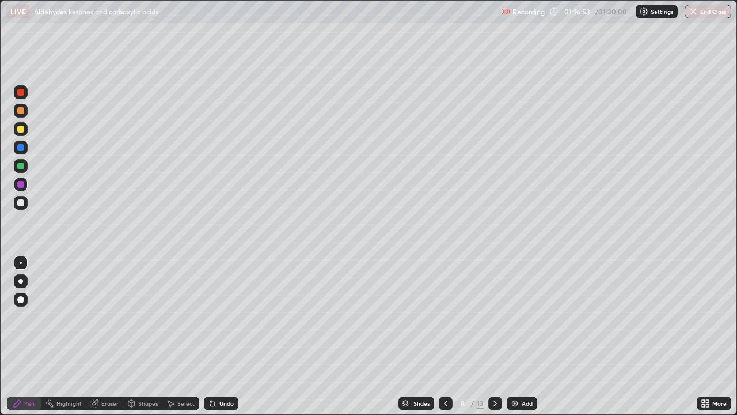
click at [21, 203] on div at bounding box center [20, 202] width 7 height 7
click at [22, 184] on div at bounding box center [20, 184] width 7 height 7
click at [17, 166] on div at bounding box center [20, 165] width 7 height 7
click at [213, 336] on icon at bounding box center [212, 403] width 9 height 9
click at [20, 184] on div at bounding box center [20, 184] width 7 height 7
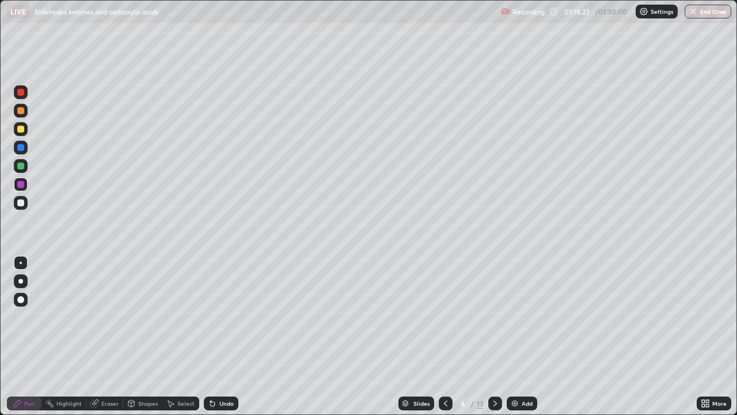
click at [215, 336] on icon at bounding box center [212, 403] width 9 height 9
click at [18, 201] on div at bounding box center [20, 202] width 7 height 7
click at [22, 166] on div at bounding box center [20, 165] width 7 height 7
click at [512, 336] on div "Add" at bounding box center [522, 403] width 31 height 14
click at [21, 113] on div at bounding box center [20, 110] width 7 height 7
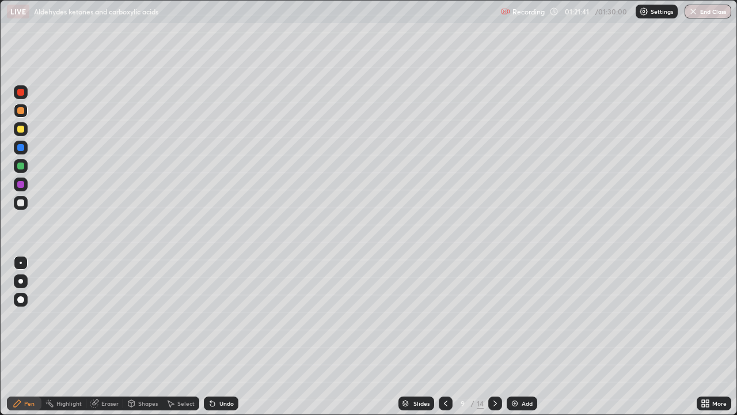
click at [21, 150] on div at bounding box center [20, 147] width 7 height 7
click at [215, 336] on icon at bounding box center [212, 403] width 9 height 9
click at [210, 336] on icon at bounding box center [210, 400] width 1 height 1
click at [21, 128] on div at bounding box center [20, 129] width 7 height 7
click at [20, 166] on div at bounding box center [20, 165] width 7 height 7
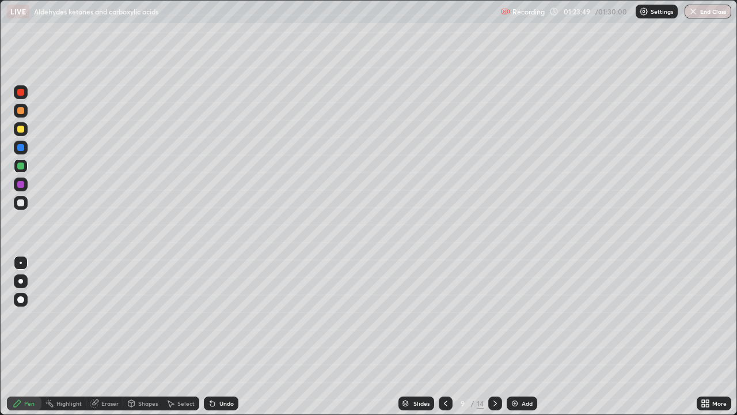
click at [210, 336] on icon at bounding box center [212, 403] width 5 height 5
click at [211, 336] on icon at bounding box center [212, 403] width 5 height 5
click at [215, 336] on div "Undo" at bounding box center [221, 403] width 35 height 14
click at [210, 336] on icon at bounding box center [210, 400] width 1 height 1
click at [22, 187] on div at bounding box center [20, 184] width 7 height 7
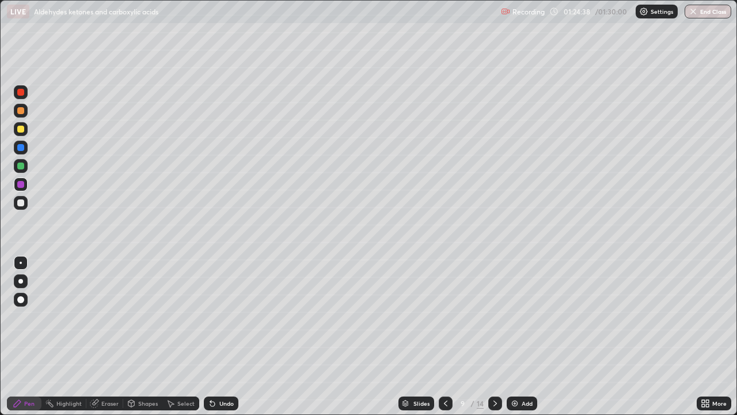
click at [210, 336] on icon at bounding box center [210, 400] width 1 height 1
click at [209, 336] on icon at bounding box center [212, 403] width 9 height 9
click at [210, 336] on icon at bounding box center [212, 403] width 5 height 5
click at [209, 336] on icon at bounding box center [212, 403] width 9 height 9
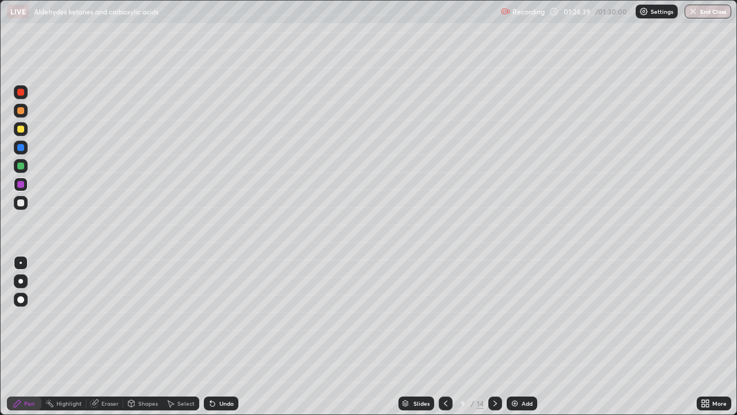
click at [210, 336] on icon at bounding box center [210, 400] width 1 height 1
click at [20, 130] on div at bounding box center [20, 129] width 7 height 7
click at [210, 336] on icon at bounding box center [210, 400] width 1 height 1
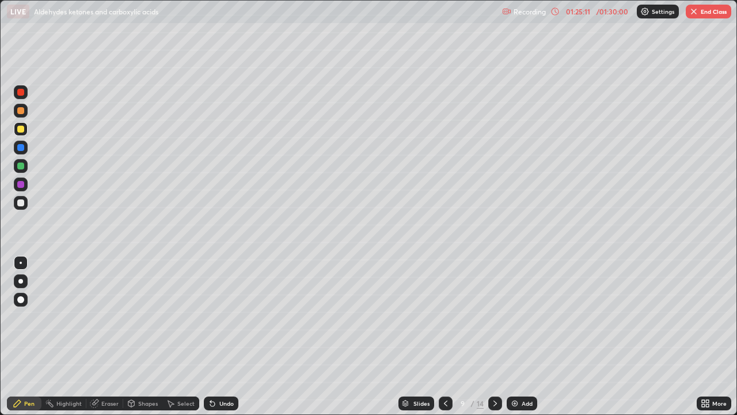
click at [21, 147] on div at bounding box center [20, 147] width 7 height 7
click at [211, 336] on icon at bounding box center [212, 403] width 9 height 9
click at [210, 336] on icon at bounding box center [210, 400] width 1 height 1
click at [21, 168] on div at bounding box center [20, 165] width 7 height 7
click at [19, 93] on div at bounding box center [20, 92] width 7 height 7
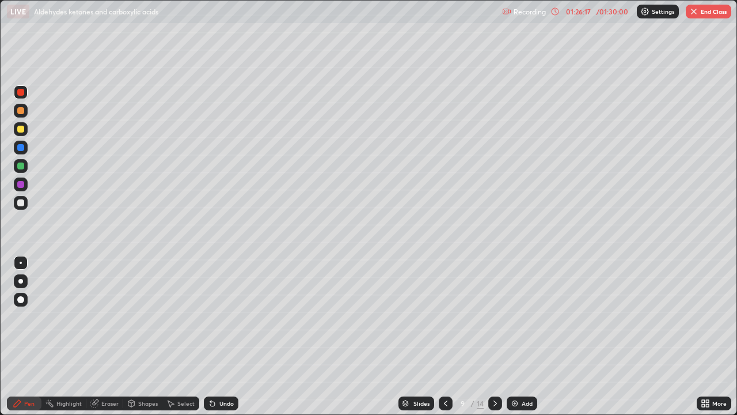
click at [210, 336] on icon at bounding box center [210, 400] width 1 height 1
click at [22, 147] on div at bounding box center [20, 147] width 7 height 7
click at [215, 336] on icon at bounding box center [212, 403] width 9 height 9
click at [20, 187] on div at bounding box center [20, 184] width 7 height 7
click at [20, 165] on div at bounding box center [20, 165] width 7 height 7
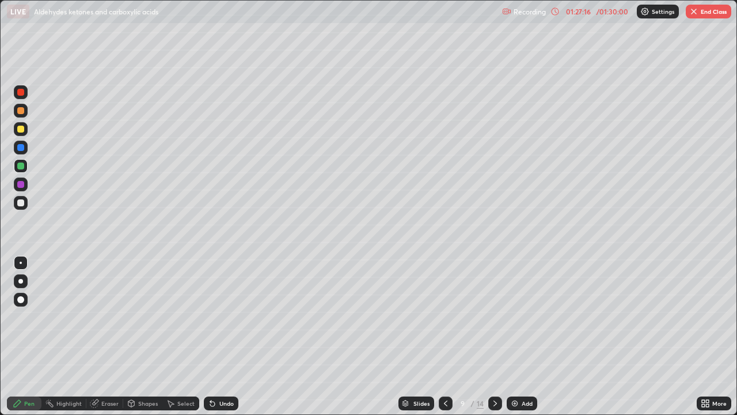
click at [219, 336] on div "Undo" at bounding box center [226, 403] width 14 height 6
click at [217, 336] on div "Undo" at bounding box center [221, 403] width 35 height 14
click at [219, 336] on div "Undo" at bounding box center [226, 403] width 14 height 6
click at [220, 336] on div "Undo" at bounding box center [226, 403] width 14 height 6
click at [702, 10] on button "End Class" at bounding box center [709, 12] width 46 height 14
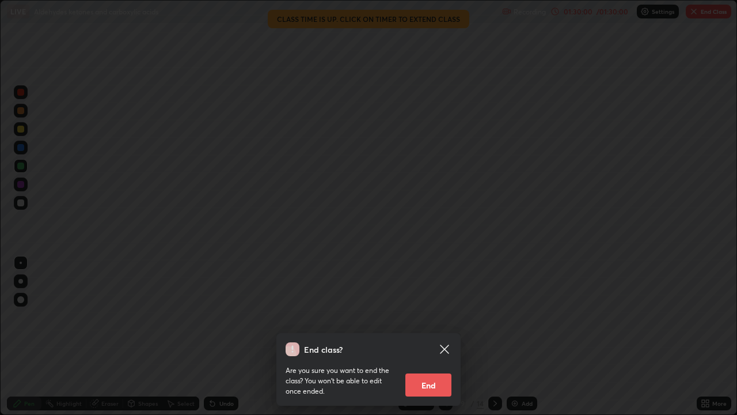
click at [433, 336] on button "End" at bounding box center [429, 384] width 46 height 23
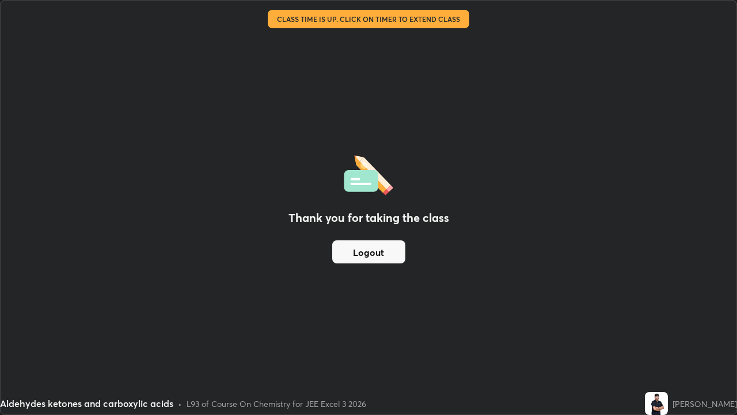
click at [377, 256] on button "Logout" at bounding box center [368, 251] width 73 height 23
